Goal: Information Seeking & Learning: Learn about a topic

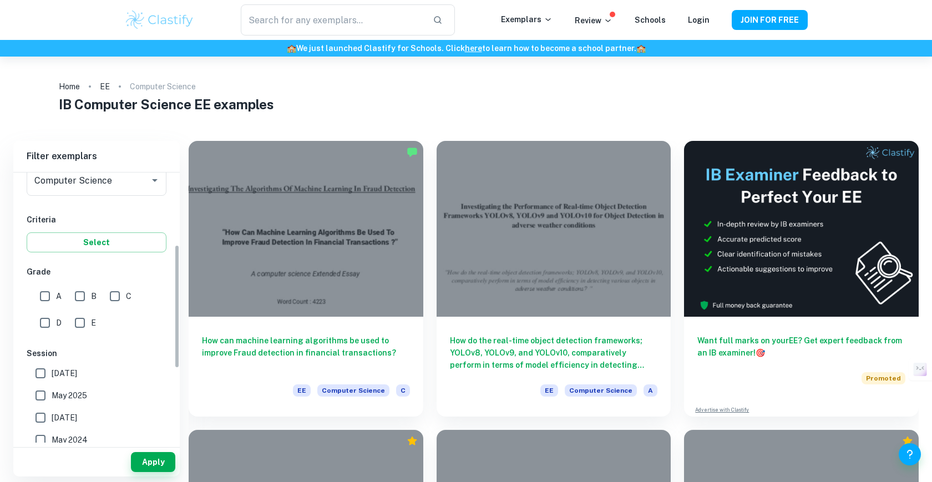
scroll to position [158, 0]
click at [44, 295] on input "A" at bounding box center [45, 293] width 22 height 22
checkbox input "true"
click at [156, 460] on button "Apply" at bounding box center [153, 462] width 44 height 20
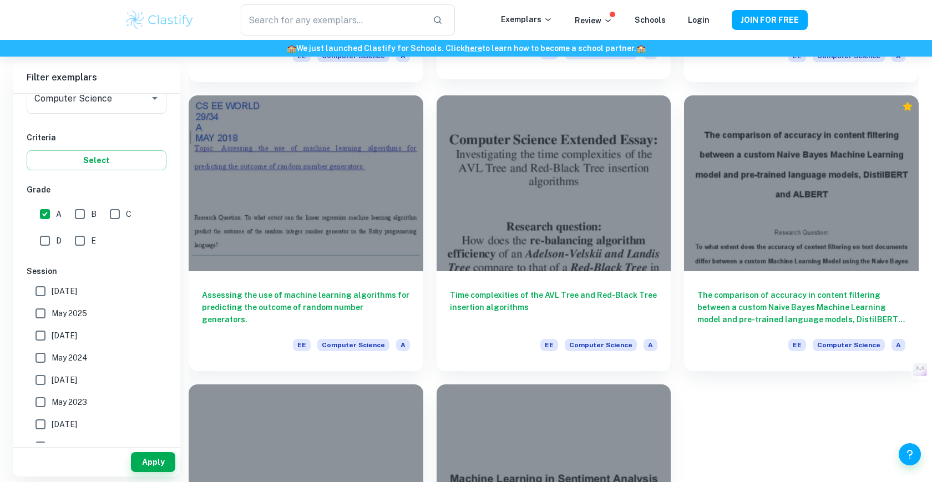
scroll to position [1205, 0]
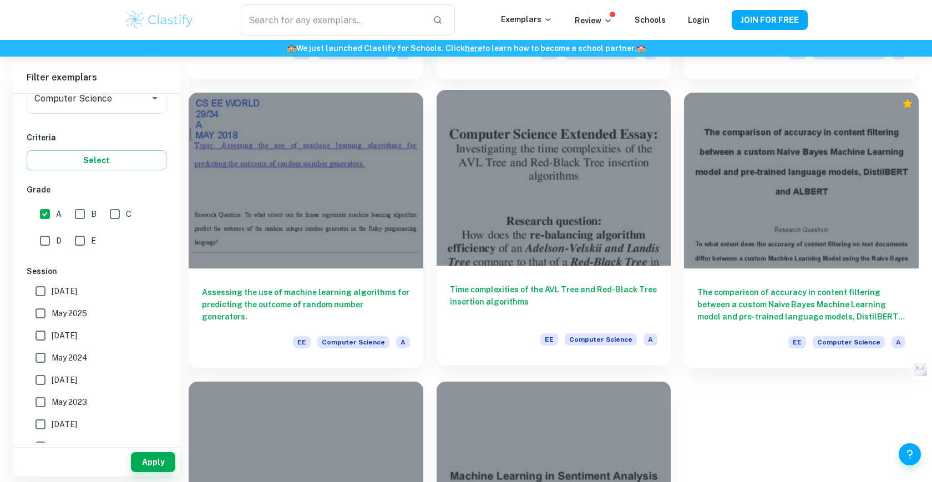
click at [486, 293] on h6 "Time complexities of the AVL Tree and Red-Black Tree insertion algorithms" at bounding box center [554, 302] width 208 height 37
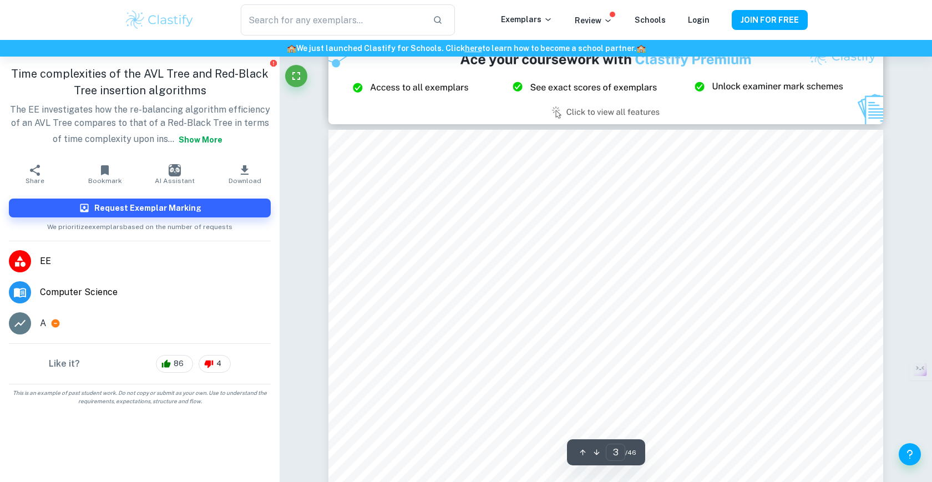
type input "2"
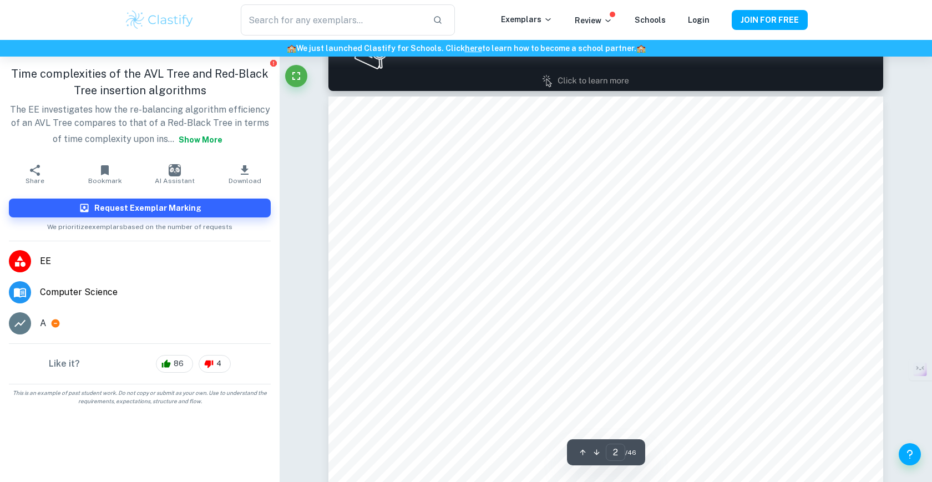
scroll to position [852, 0]
